Goal: Find specific page/section: Find specific page/section

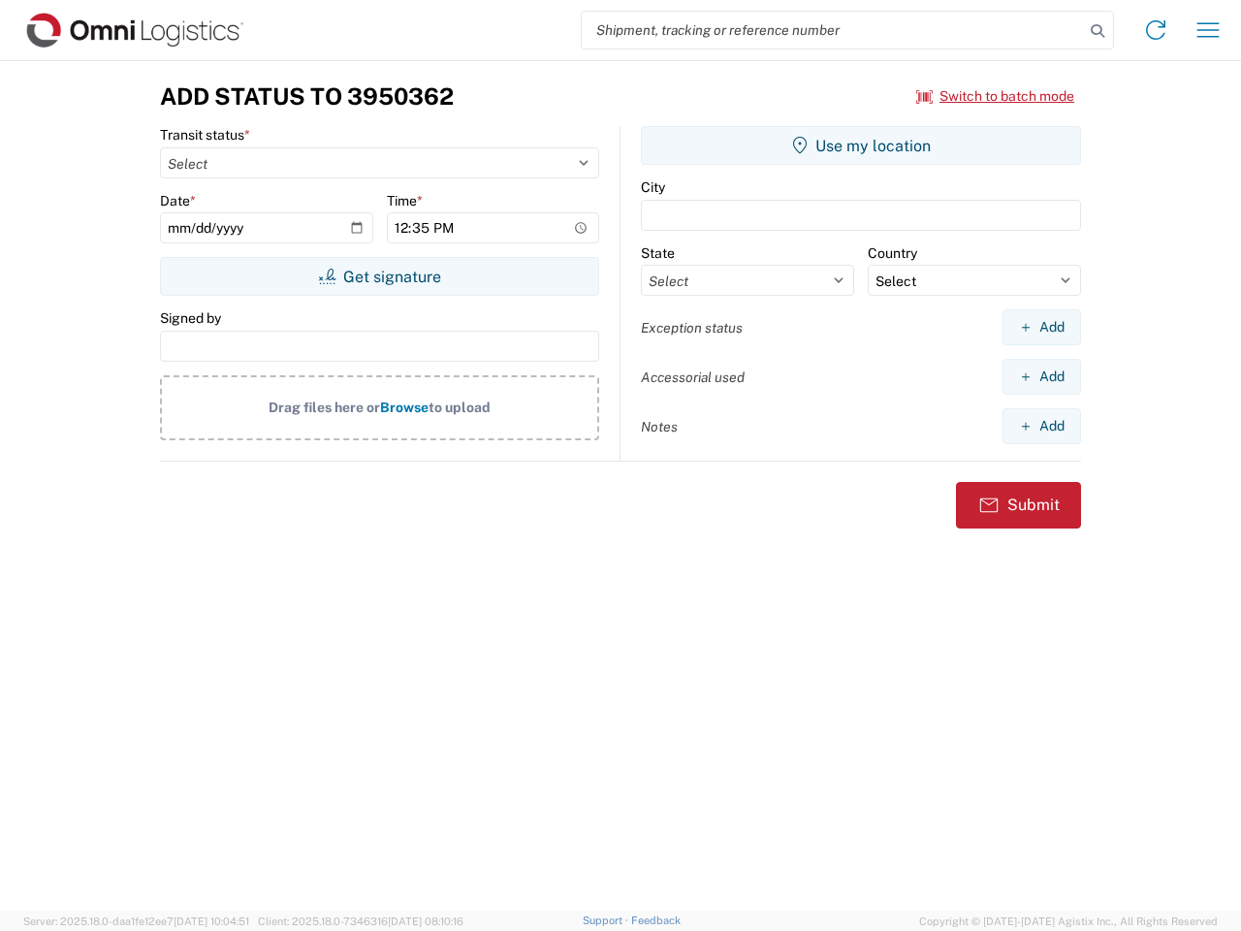
click at [833, 30] on input "search" at bounding box center [833, 30] width 502 height 37
click at [1098, 31] on icon at bounding box center [1097, 30] width 27 height 27
click at [1156, 30] on icon at bounding box center [1155, 30] width 31 height 31
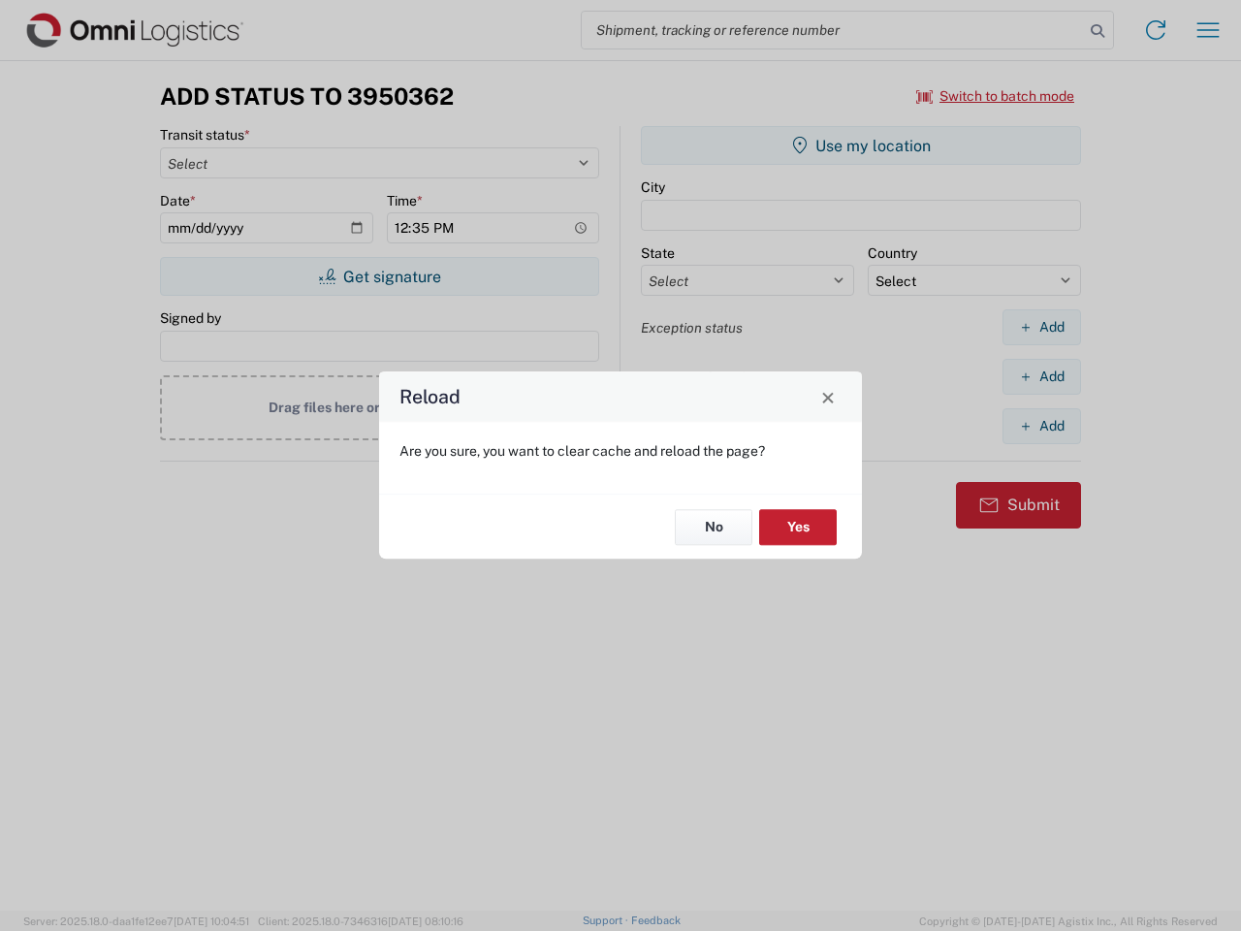
click at [1208, 30] on div "Reload Are you sure, you want to clear cache and reload the page? No Yes" at bounding box center [620, 465] width 1241 height 931
click at [996, 96] on div "Reload Are you sure, you want to clear cache and reload the page? No Yes" at bounding box center [620, 465] width 1241 height 931
click at [379, 276] on div "Reload Are you sure, you want to clear cache and reload the page? No Yes" at bounding box center [620, 465] width 1241 height 931
click at [861, 145] on div "Reload Are you sure, you want to clear cache and reload the page? No Yes" at bounding box center [620, 465] width 1241 height 931
click at [1041, 327] on div "Reload Are you sure, you want to clear cache and reload the page? No Yes" at bounding box center [620, 465] width 1241 height 931
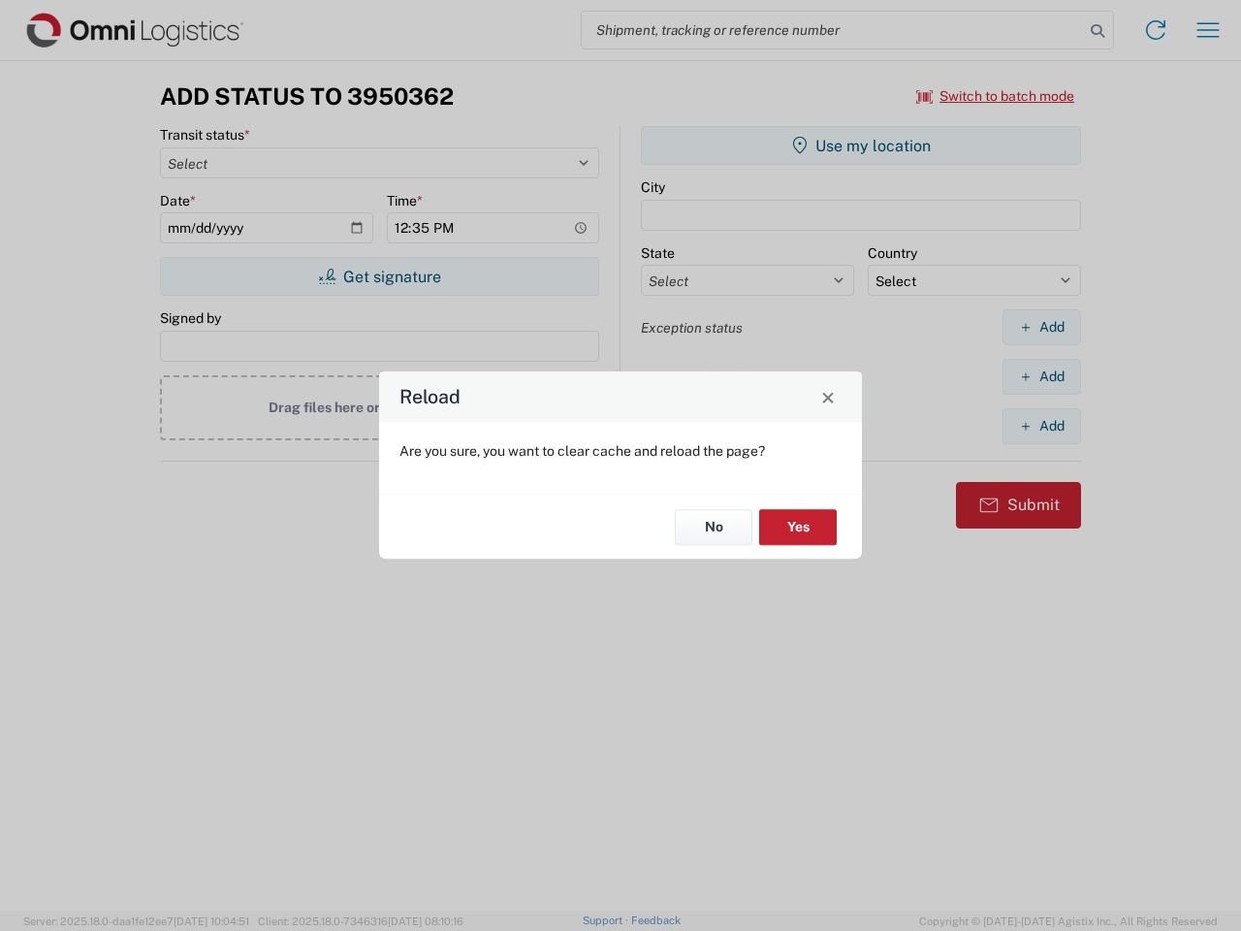
click at [1041, 376] on div "Reload Are you sure, you want to clear cache and reload the page? No Yes" at bounding box center [620, 465] width 1241 height 931
click at [1041, 426] on div "Reload Are you sure, you want to clear cache and reload the page? No Yes" at bounding box center [620, 465] width 1241 height 931
